Goal: Task Accomplishment & Management: Complete application form

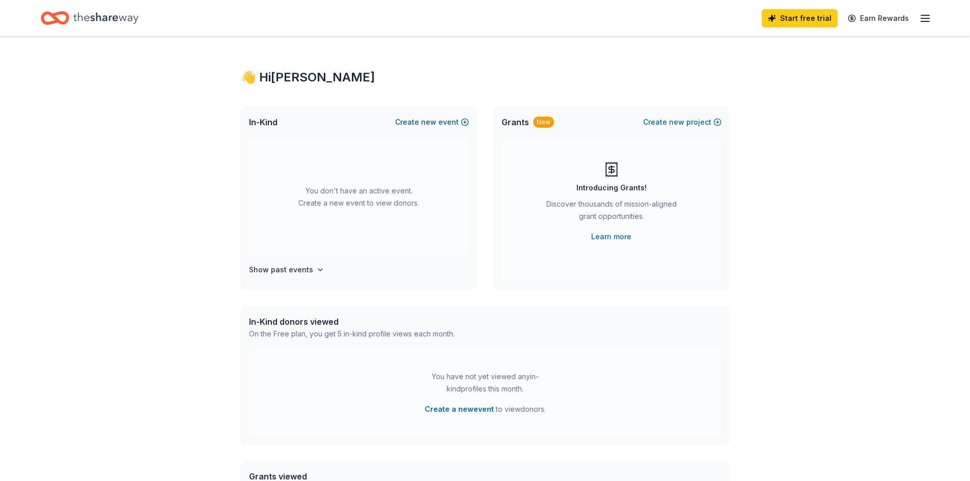
click at [431, 122] on span "new" at bounding box center [428, 122] width 15 height 12
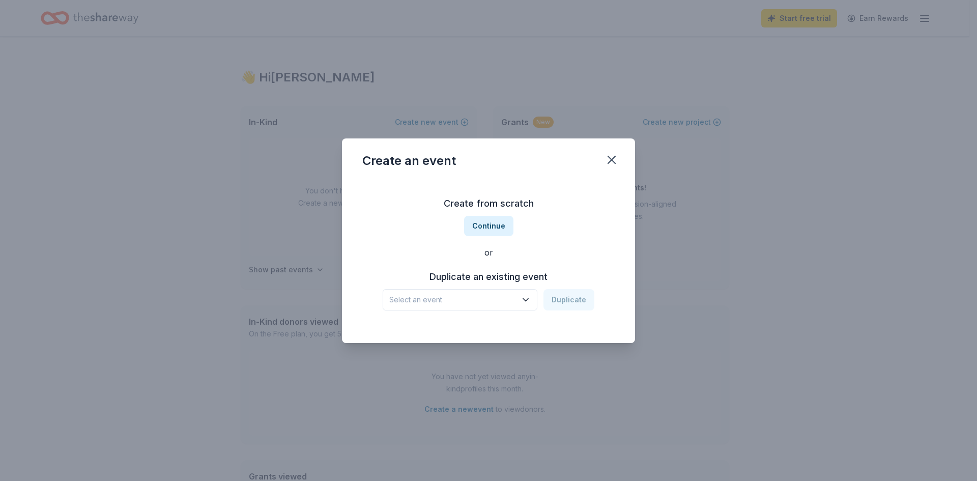
click at [529, 296] on icon "button" at bounding box center [526, 300] width 10 height 10
click at [492, 227] on div "Create from scratch Continue or Duplicate an existing event Select an event Dup…" at bounding box center [488, 253] width 252 height 148
click at [492, 227] on button "Continue" at bounding box center [488, 226] width 49 height 20
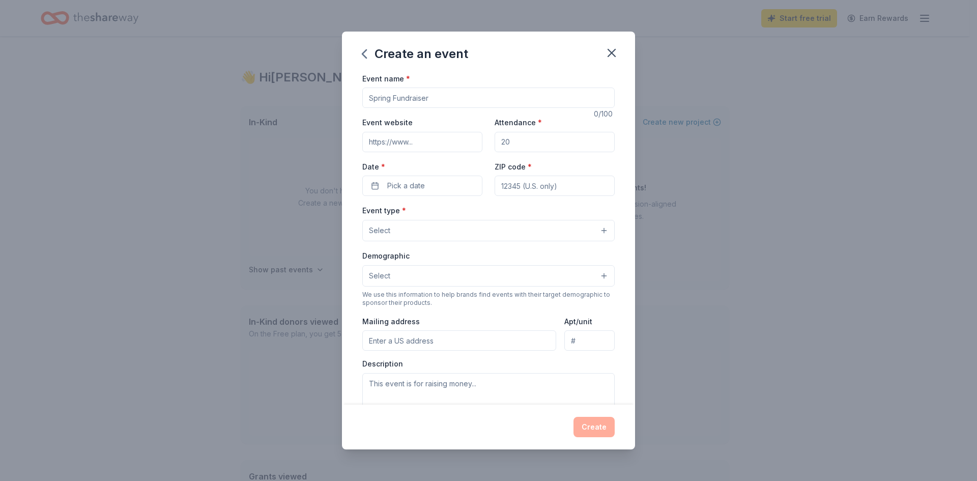
click at [417, 98] on input "Event name *" at bounding box center [488, 98] width 252 height 20
click at [512, 139] on input "Attendance *" at bounding box center [555, 142] width 120 height 20
type input "250"
click at [417, 187] on span "Pick a date" at bounding box center [406, 186] width 38 height 12
click at [438, 320] on button "23" at bounding box center [439, 318] width 18 height 18
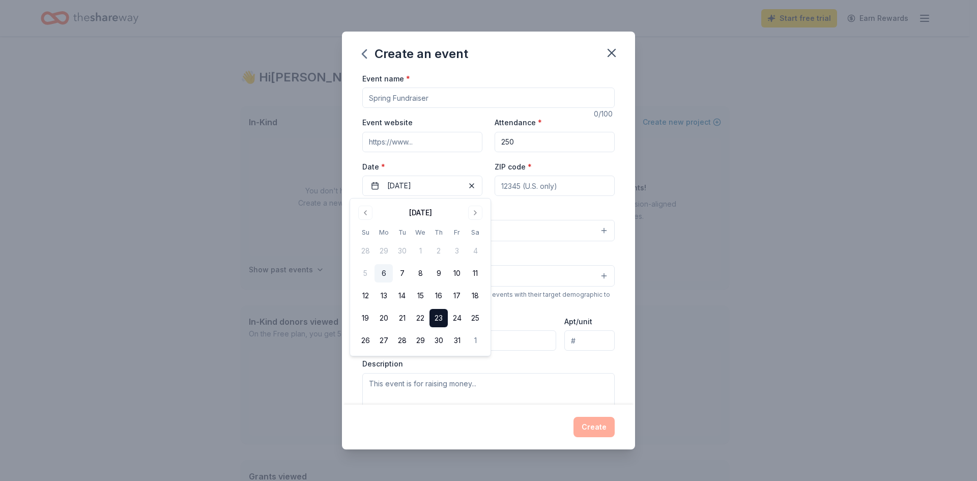
click at [529, 183] on input "ZIP code *" at bounding box center [555, 186] width 120 height 20
type input "07073"
click at [402, 95] on input "Event name *" at bounding box center [488, 98] width 252 height 20
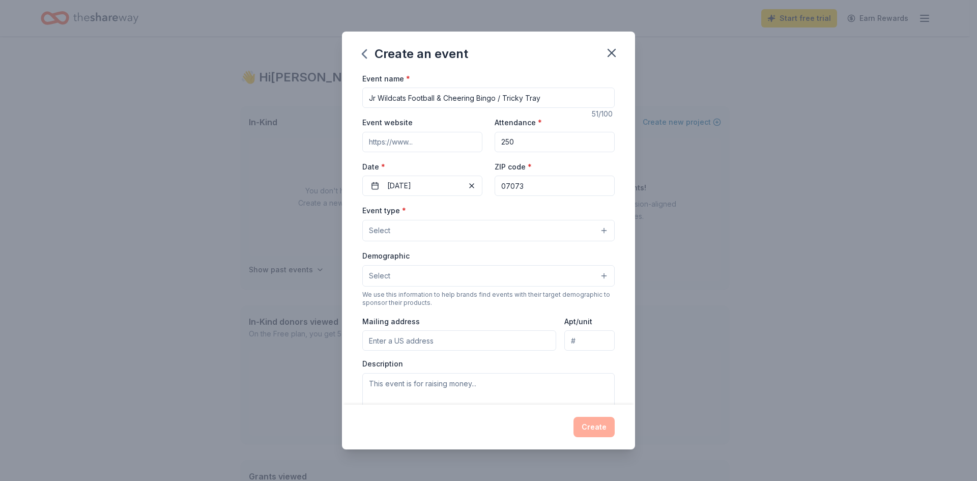
type input "Jr Wildcats Football & Cheering Bingo / Tricky Tray"
click at [419, 232] on button "Select" at bounding box center [488, 230] width 252 height 21
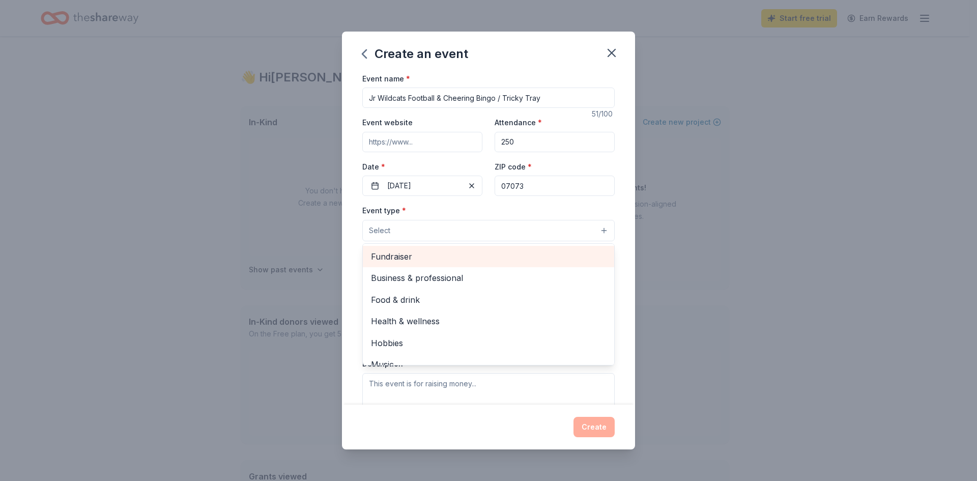
click at [400, 259] on span "Fundraiser" at bounding box center [488, 256] width 235 height 13
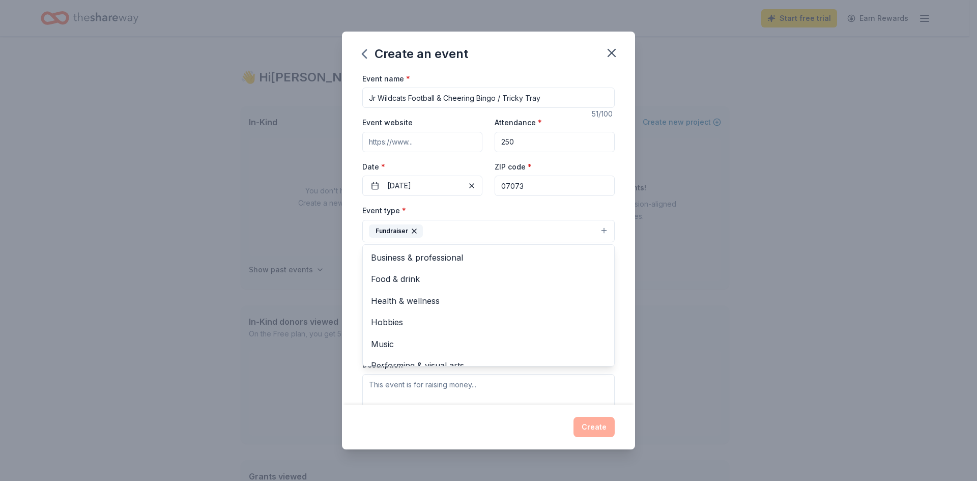
click at [571, 206] on div "Event type * Fundraiser Business & professional Food & drink Health & wellness …" at bounding box center [488, 223] width 252 height 38
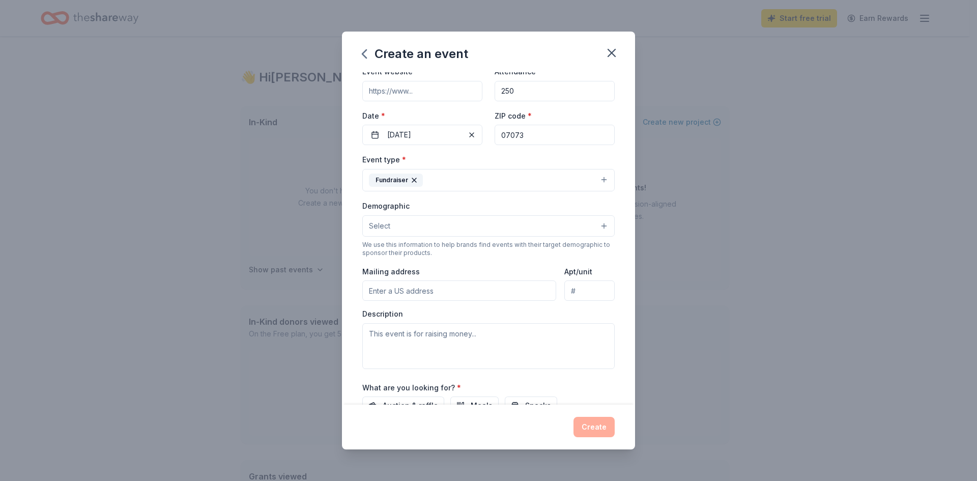
click at [417, 222] on button "Select" at bounding box center [488, 225] width 252 height 21
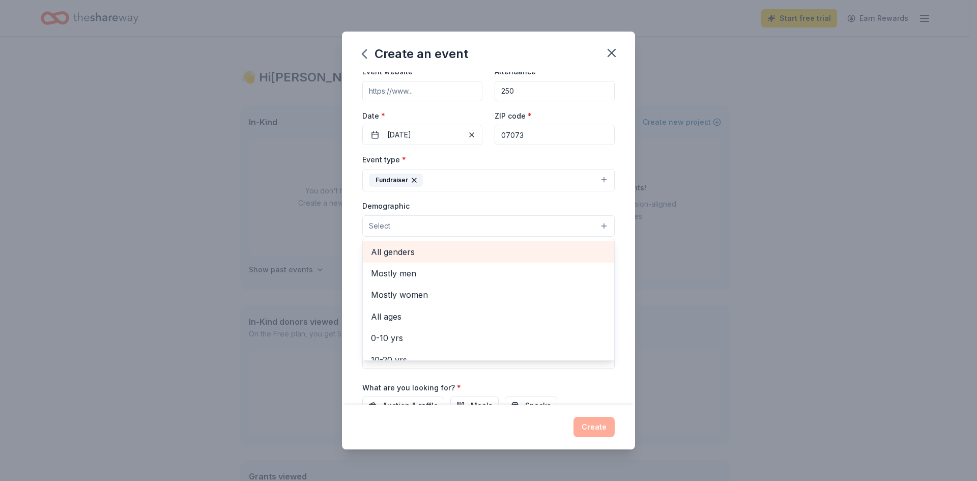
click at [417, 253] on span "All genders" at bounding box center [488, 251] width 235 height 13
click at [483, 204] on div "Demographic All genders Mostly men Mostly women All ages [DEMOGRAPHIC_DATA] yrs…" at bounding box center [488, 219] width 252 height 38
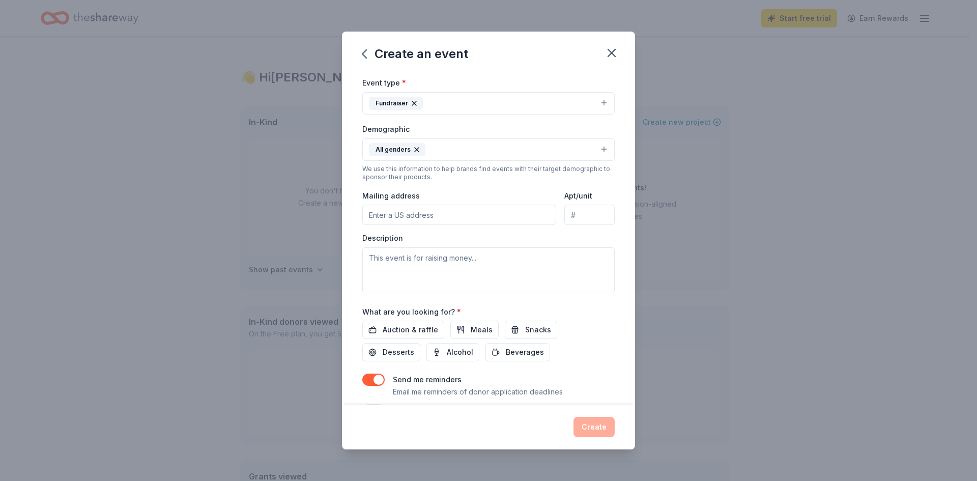
scroll to position [153, 0]
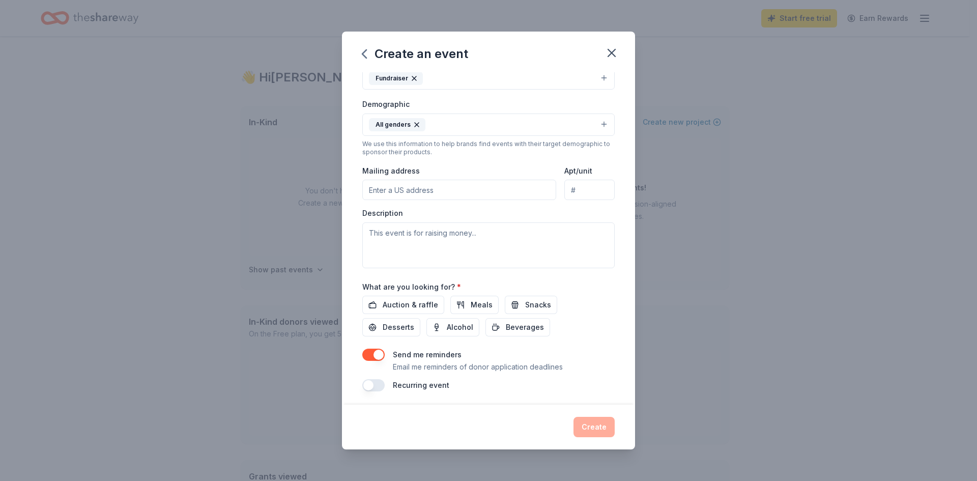
click at [418, 192] on input "Mailing address" at bounding box center [459, 190] width 194 height 20
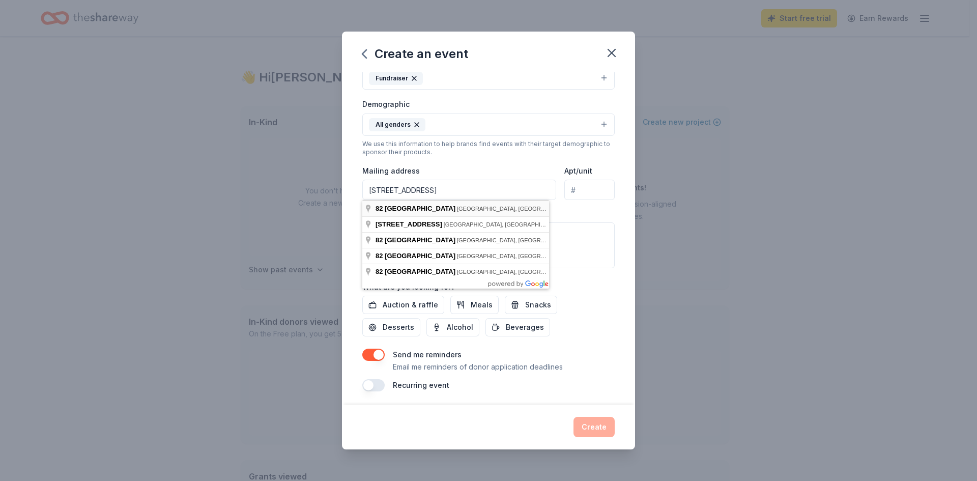
type input "[STREET_ADDRESS]"
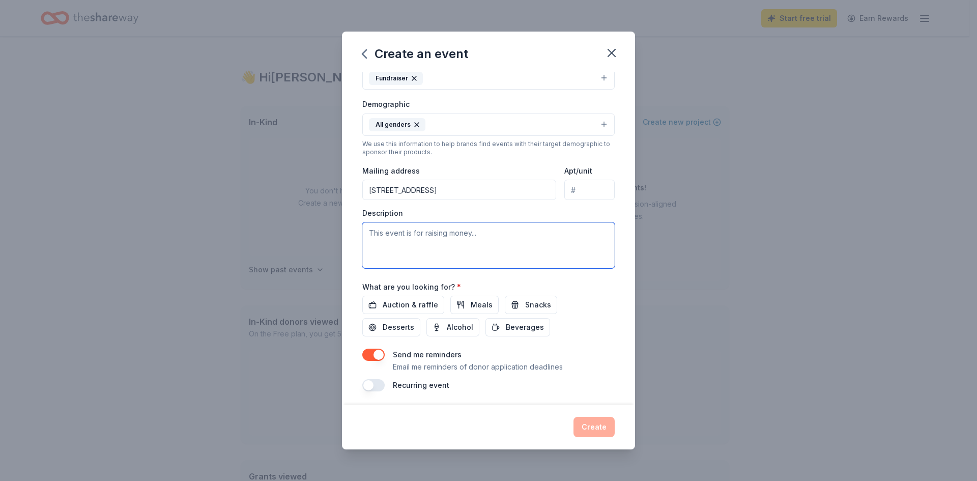
click at [396, 236] on textarea at bounding box center [488, 245] width 252 height 46
click at [403, 304] on span "Auction & raffle" at bounding box center [410, 305] width 55 height 12
click at [403, 233] on textarea at bounding box center [488, 245] width 252 height 46
type textarea "1"
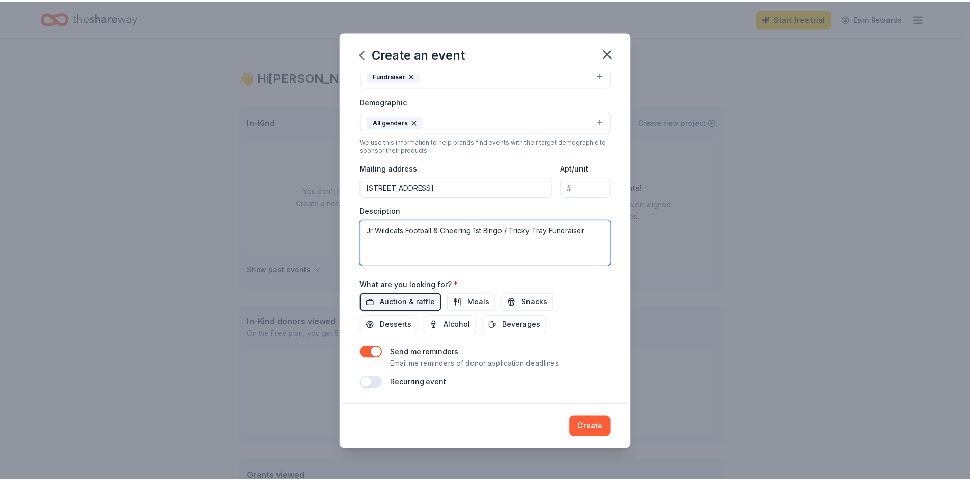
scroll to position [156, 0]
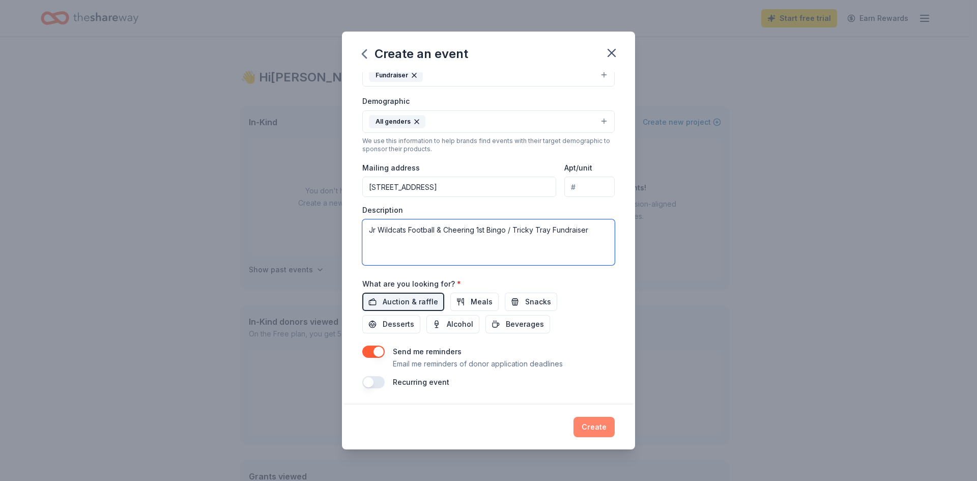
type textarea "Jr Wildcats Football & Cheering 1st Bingo / Tricky Tray Fundraiser"
click at [588, 426] on button "Create" at bounding box center [594, 427] width 41 height 20
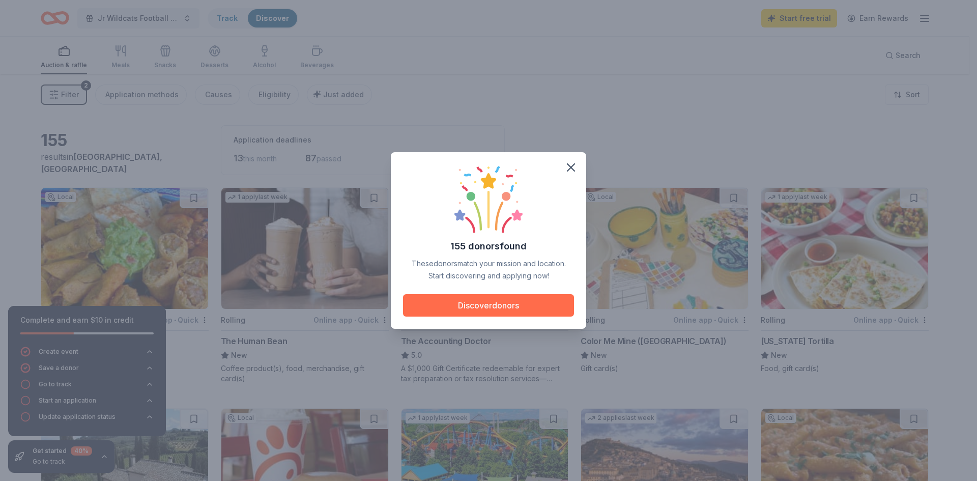
click at [491, 307] on button "Discover donors" at bounding box center [488, 305] width 171 height 22
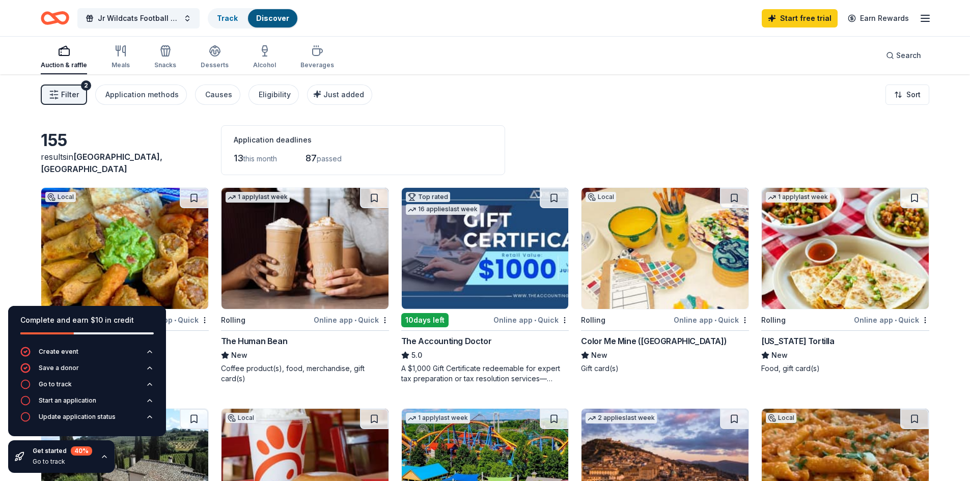
click at [611, 97] on div "Filter 2 Application methods Causes Eligibility Just added Sort" at bounding box center [485, 94] width 970 height 41
click at [101, 459] on icon "button" at bounding box center [104, 457] width 8 height 8
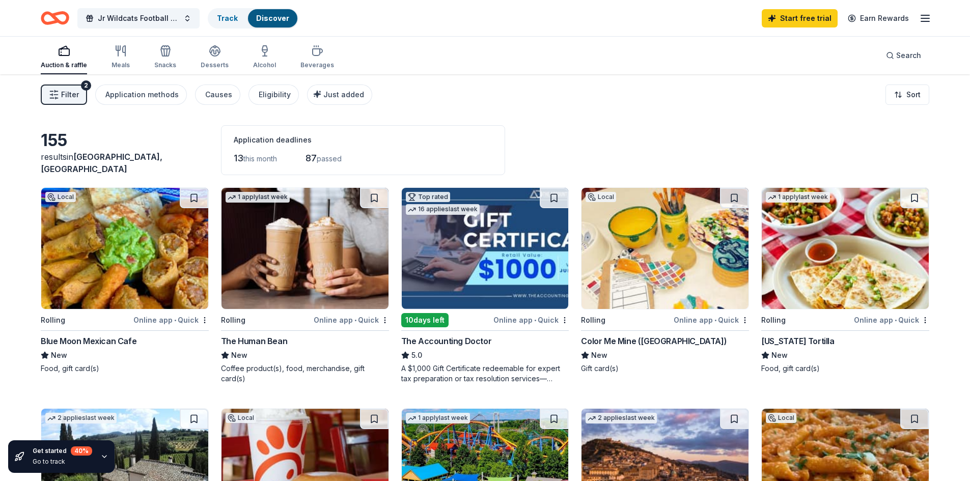
click at [661, 340] on div "Color Me Mine ([GEOGRAPHIC_DATA])" at bounding box center [654, 341] width 146 height 12
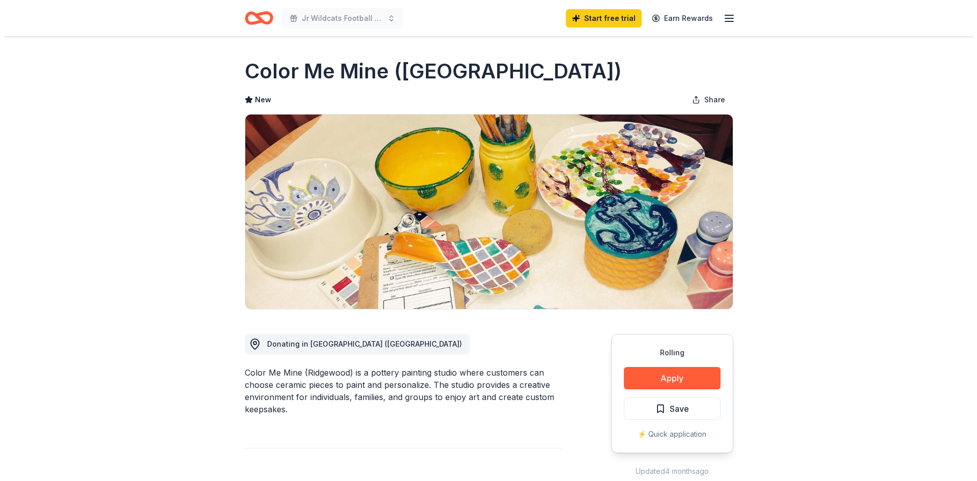
scroll to position [51, 0]
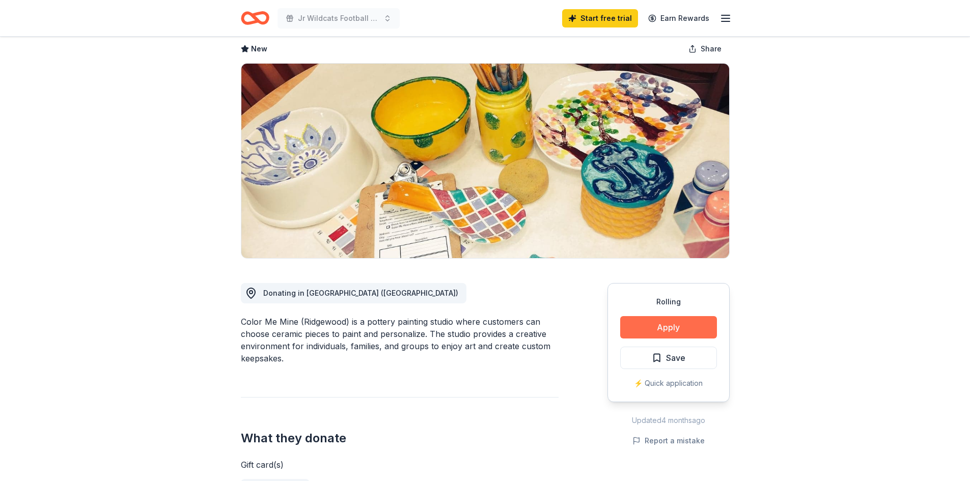
click at [661, 326] on button "Apply" at bounding box center [668, 327] width 97 height 22
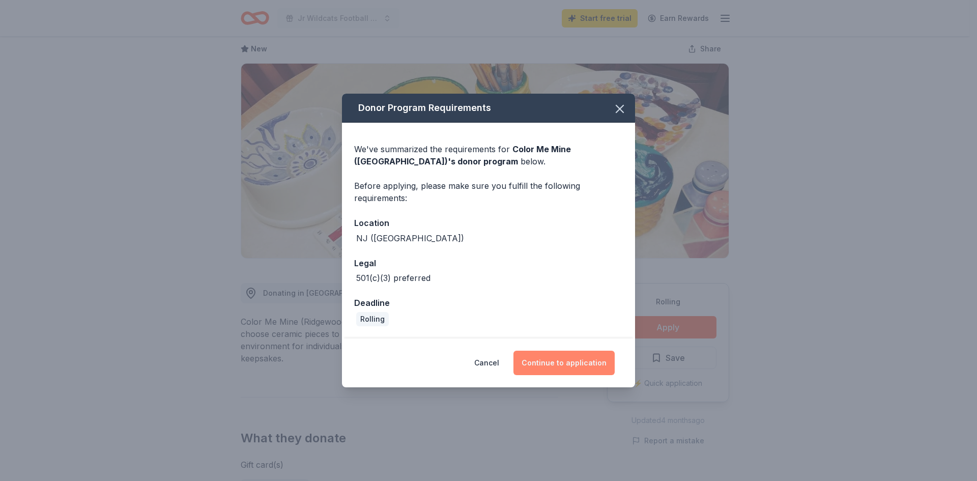
click at [583, 366] on button "Continue to application" at bounding box center [564, 363] width 101 height 24
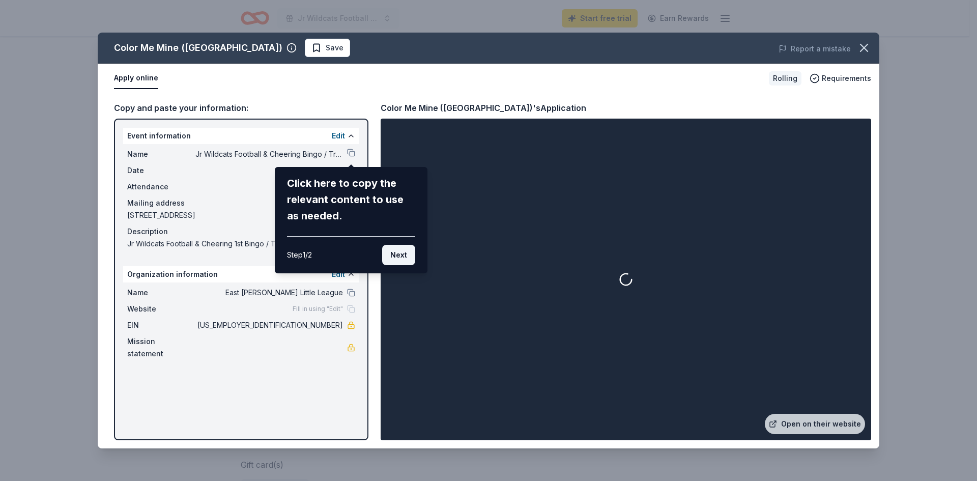
click at [404, 256] on button "Next" at bounding box center [398, 255] width 33 height 20
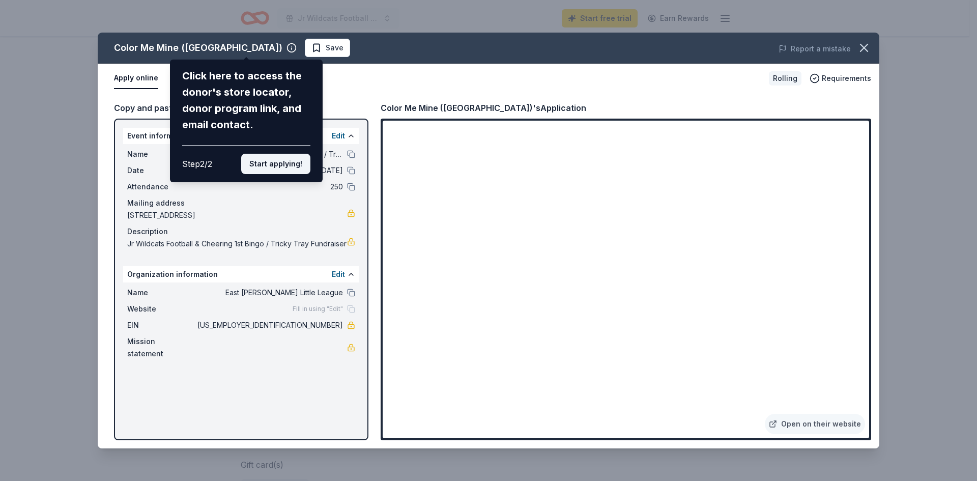
click at [283, 159] on button "Start applying!" at bounding box center [275, 164] width 69 height 20
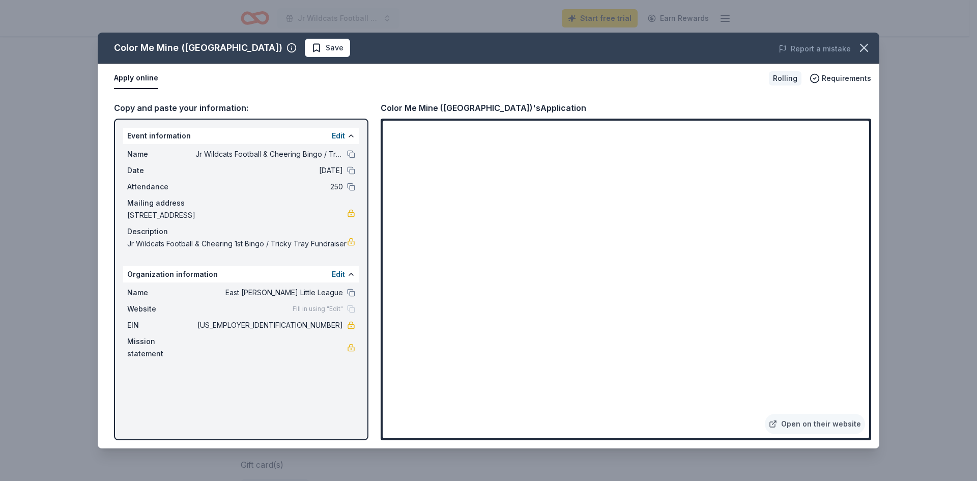
click at [492, 424] on div "Color Me Mine (Ridgewood) Save Report a mistake Apply online Rolling Requiremen…" at bounding box center [489, 241] width 782 height 416
click at [769, 196] on div "Color Me Mine (Ridgewood) Save Report a mistake Apply online Rolling Requiremen…" at bounding box center [489, 241] width 782 height 416
click at [773, 192] on div "Color Me Mine (Ridgewood) Save Report a mistake Apply online Rolling Requiremen…" at bounding box center [489, 241] width 782 height 416
click at [551, 247] on div "Color Me Mine (Ridgewood) Save Report a mistake Apply online Rolling Requiremen…" at bounding box center [489, 241] width 782 height 416
click at [551, 255] on div "Color Me Mine (Ridgewood) Save Report a mistake Apply online Rolling Requiremen…" at bounding box center [489, 241] width 782 height 416
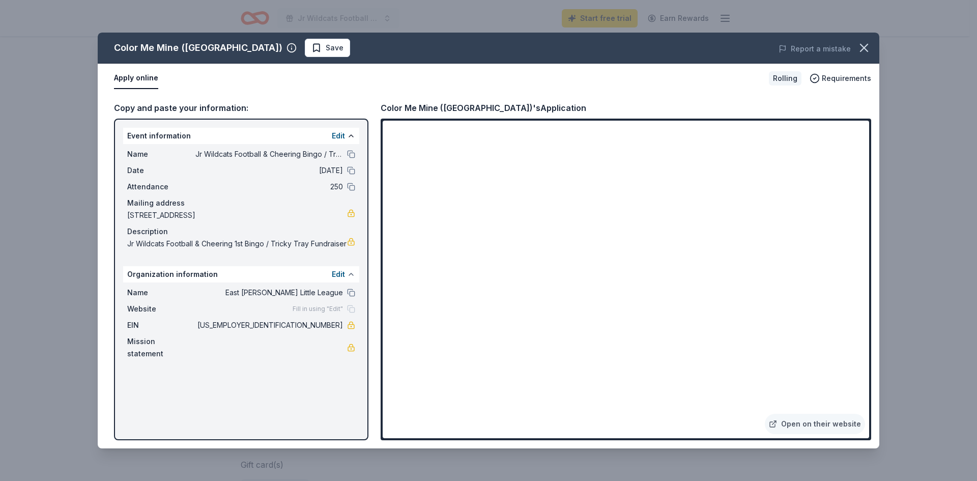
click at [349, 272] on button at bounding box center [351, 274] width 8 height 8
click at [342, 276] on button "Edit" at bounding box center [338, 274] width 13 height 12
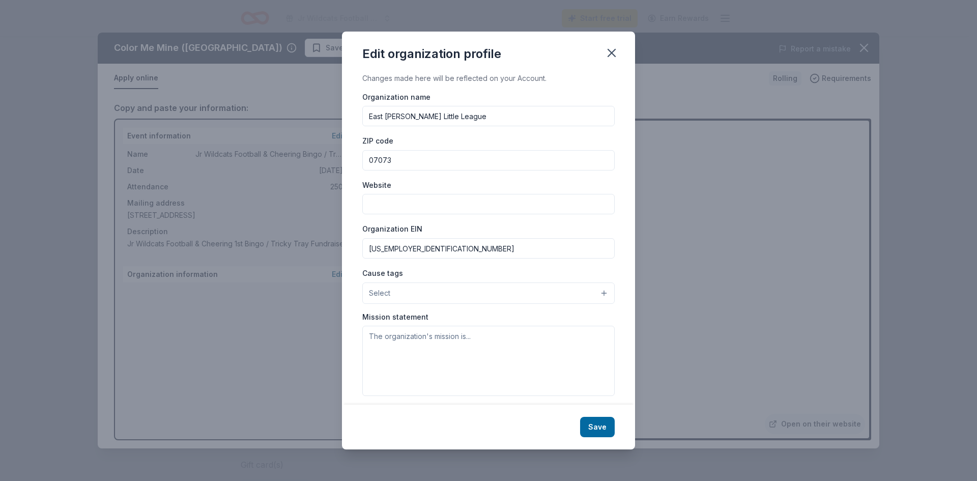
drag, startPoint x: 472, startPoint y: 118, endPoint x: 312, endPoint y: 116, distance: 159.8
click at [312, 116] on div "Edit organization profile Changes made here will be reflected on your Account. …" at bounding box center [488, 240] width 977 height 481
type input "Jr Wildcats Football & Cheering"
click at [578, 69] on div "Edit organization profile" at bounding box center [488, 52] width 293 height 41
click at [393, 201] on input "Website" at bounding box center [488, 204] width 252 height 20
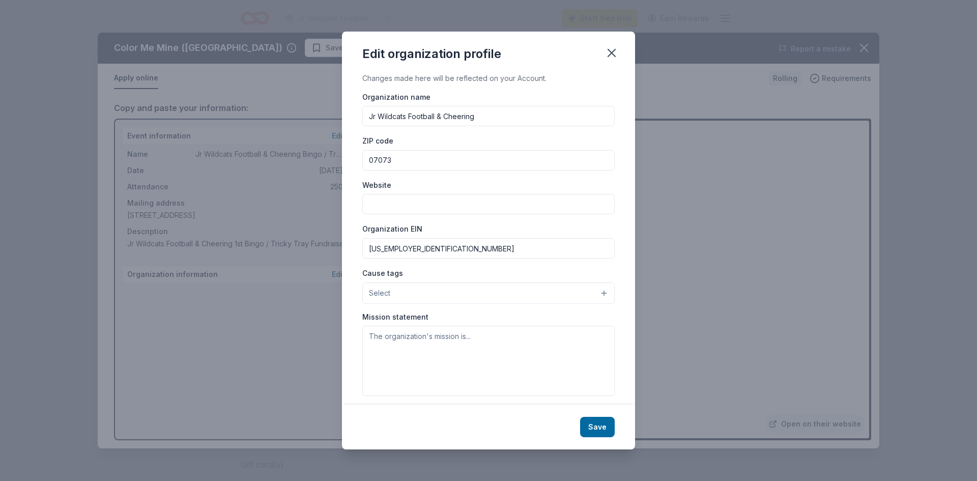
click at [430, 245] on input "22-3738628" at bounding box center [488, 248] width 252 height 20
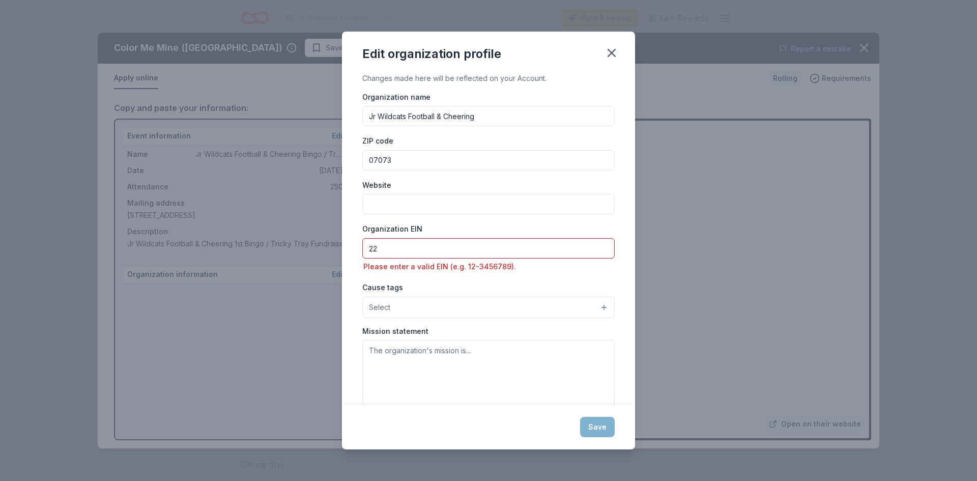
type input "2"
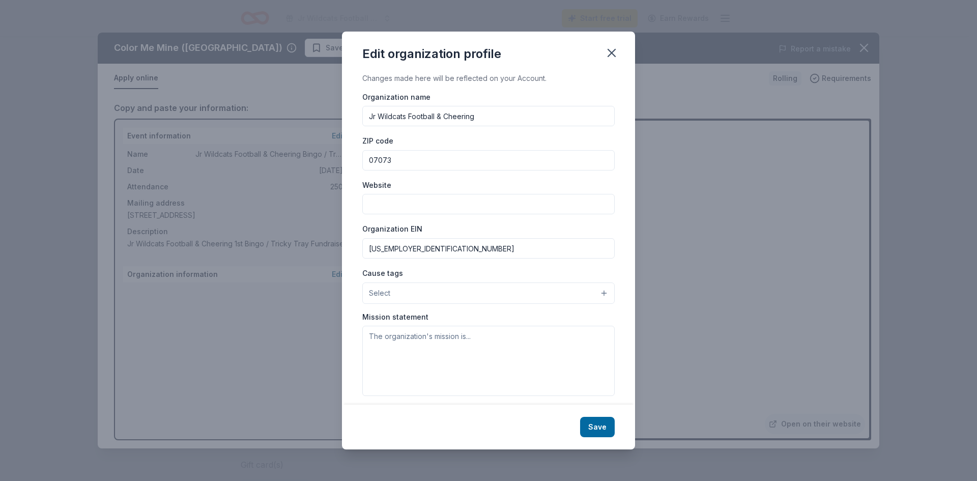
type input "33-4763347"
click at [437, 224] on div "Organization EIN 33-4763347" at bounding box center [488, 240] width 252 height 36
click at [420, 293] on button "Select" at bounding box center [488, 293] width 252 height 21
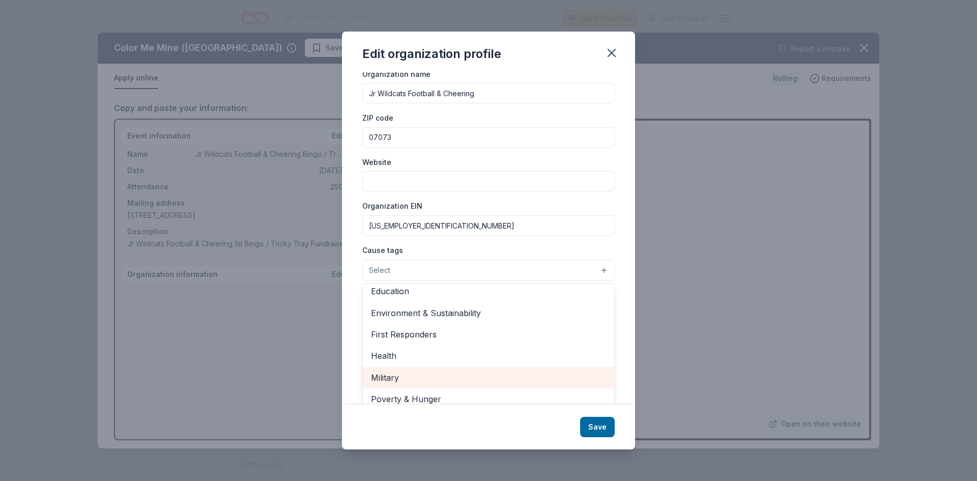
scroll to position [40, 0]
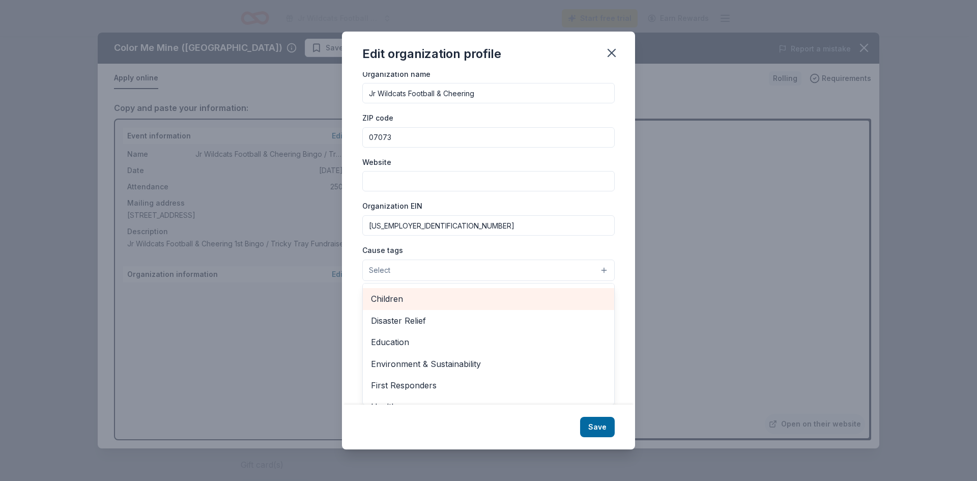
click at [394, 295] on span "Children" at bounding box center [488, 298] width 235 height 13
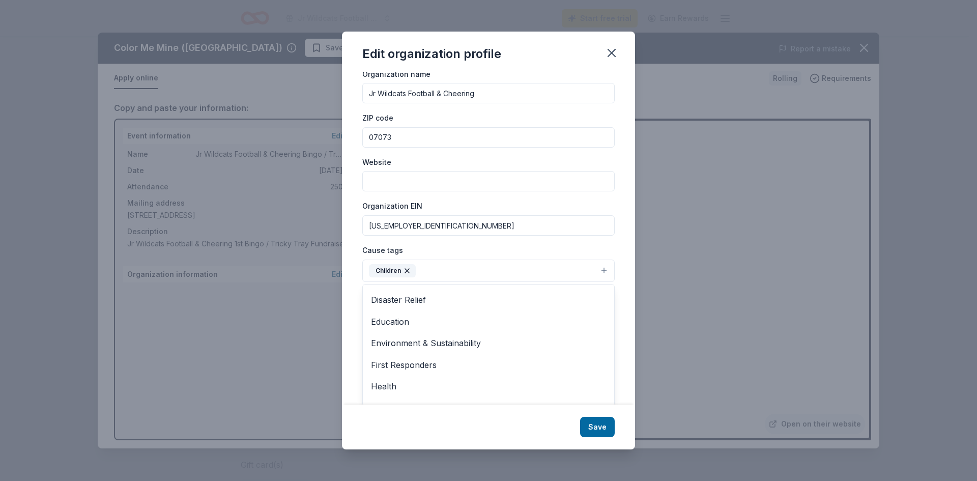
click at [482, 244] on div "Cause tags Children Animals Art & Culture Disaster Relief Education Environment…" at bounding box center [488, 263] width 252 height 38
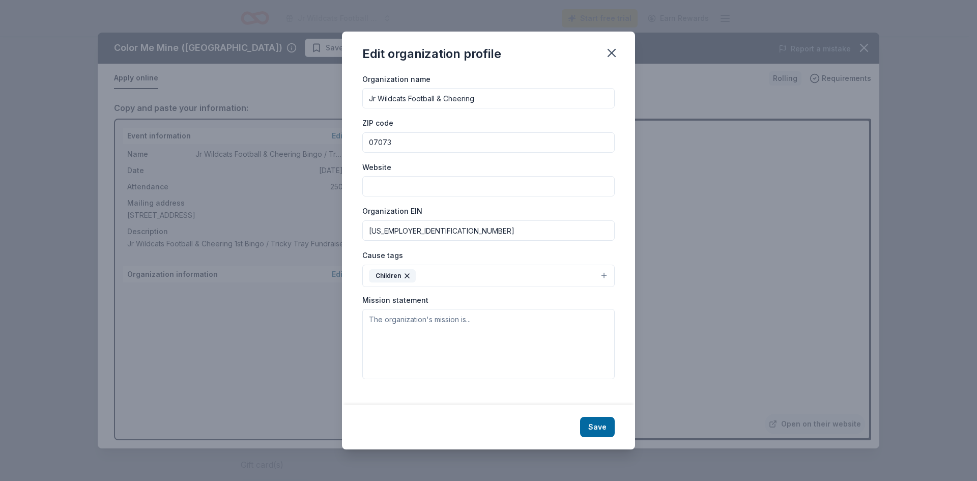
scroll to position [9, 0]
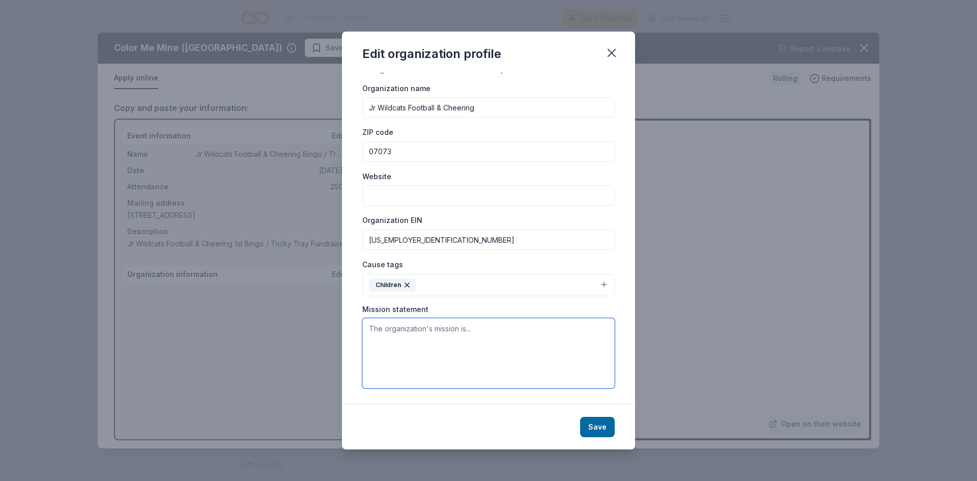
click at [402, 333] on textarea at bounding box center [488, 353] width 252 height 70
paste textarea "Our mission is to provide quality recreation and skill development in football …"
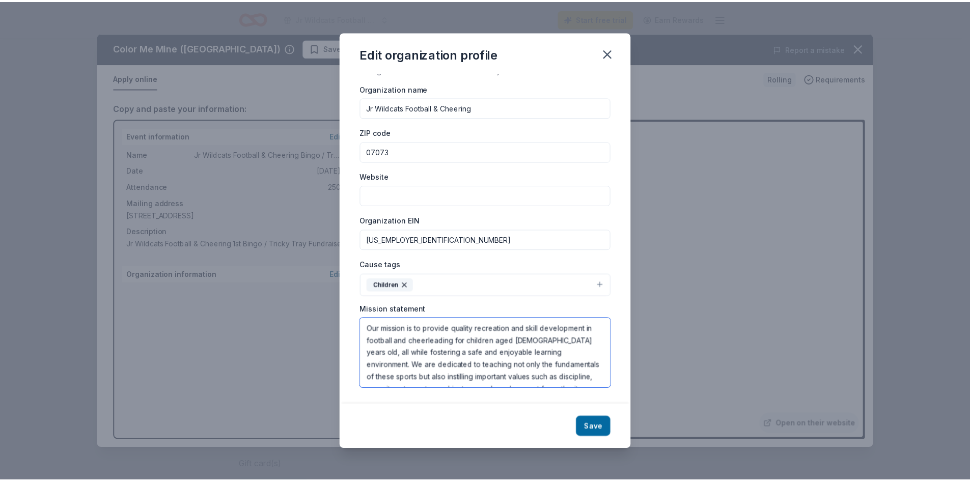
scroll to position [55, 0]
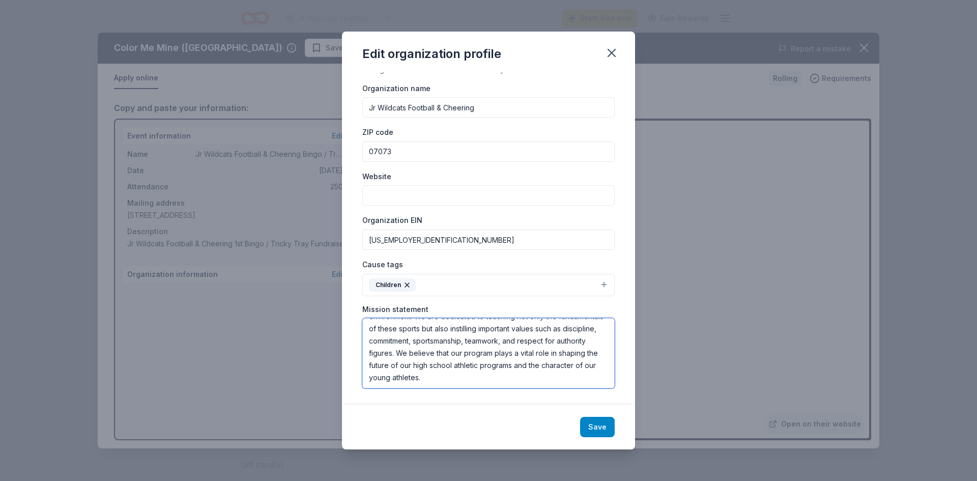
type textarea "Our mission is to provide quality recreation and skill development in football …"
click at [591, 426] on button "Save" at bounding box center [597, 427] width 35 height 20
click at [593, 428] on div "Save" at bounding box center [488, 427] width 293 height 45
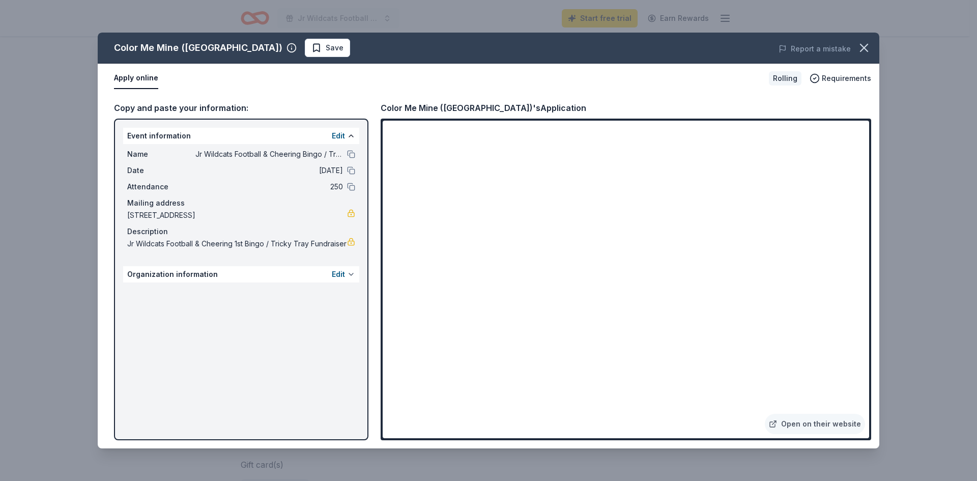
click at [354, 274] on button at bounding box center [351, 274] width 8 height 8
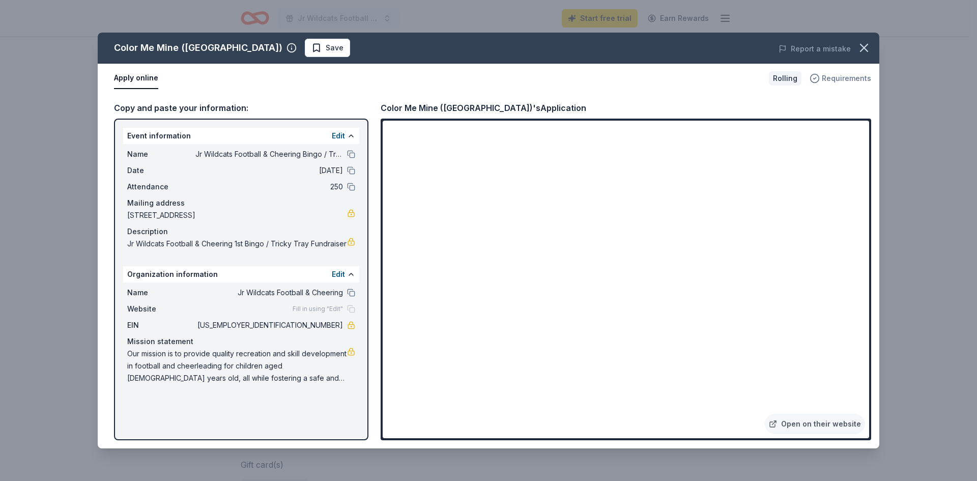
click at [840, 76] on span "Requirements" at bounding box center [846, 78] width 49 height 12
click at [867, 44] on icon "button" at bounding box center [864, 48] width 14 height 14
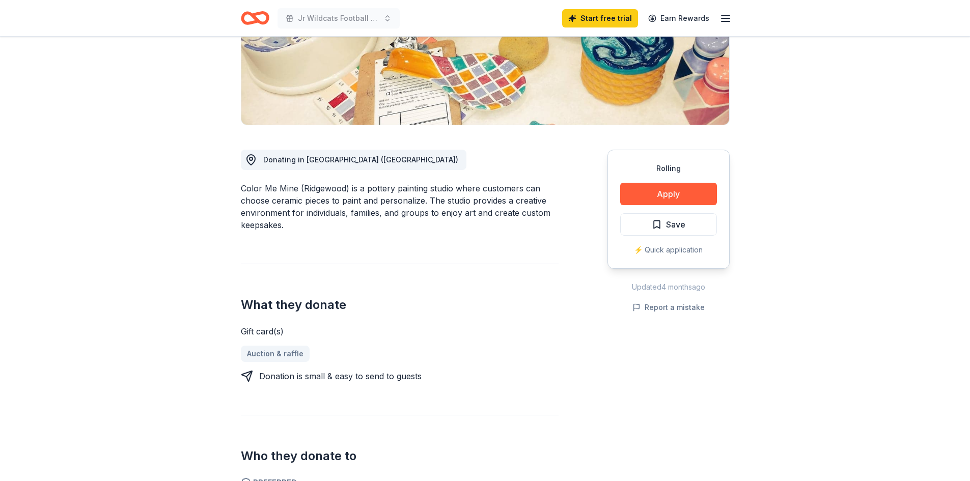
scroll to position [0, 0]
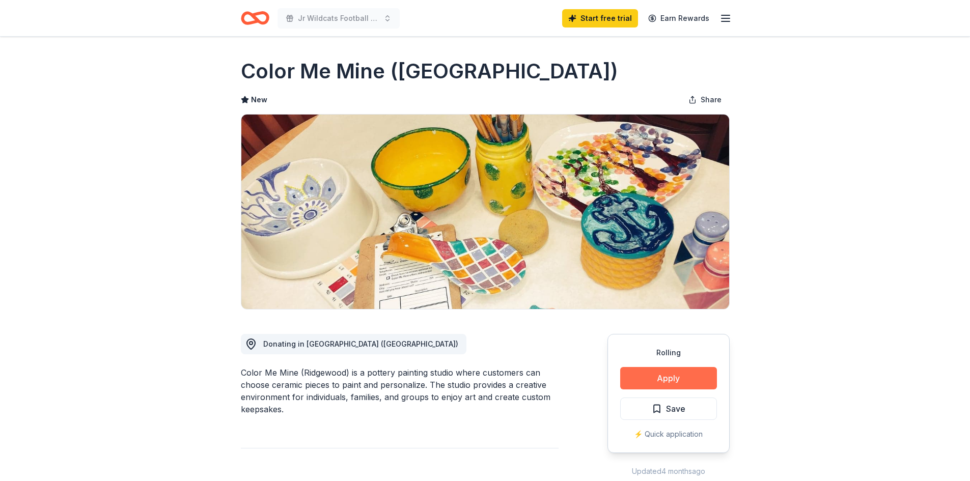
click at [667, 380] on button "Apply" at bounding box center [668, 378] width 97 height 22
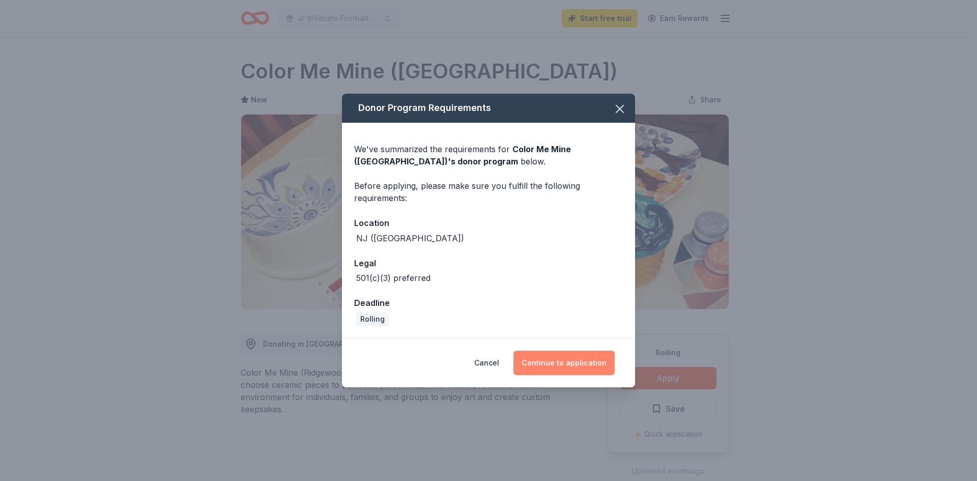
click at [549, 365] on button "Continue to application" at bounding box center [564, 363] width 101 height 24
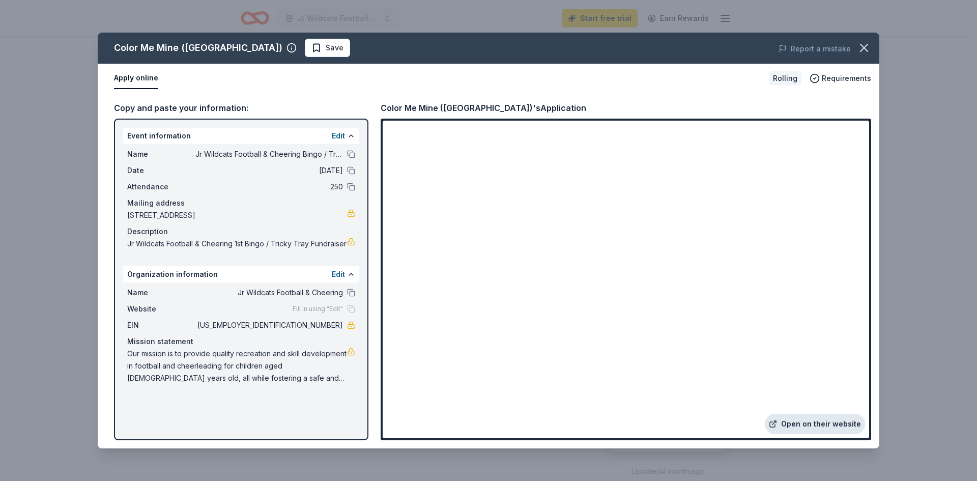
click at [811, 424] on link "Open on their website" at bounding box center [815, 424] width 100 height 20
click at [869, 48] on icon "button" at bounding box center [864, 48] width 14 height 14
